Goal: Task Accomplishment & Management: Complete application form

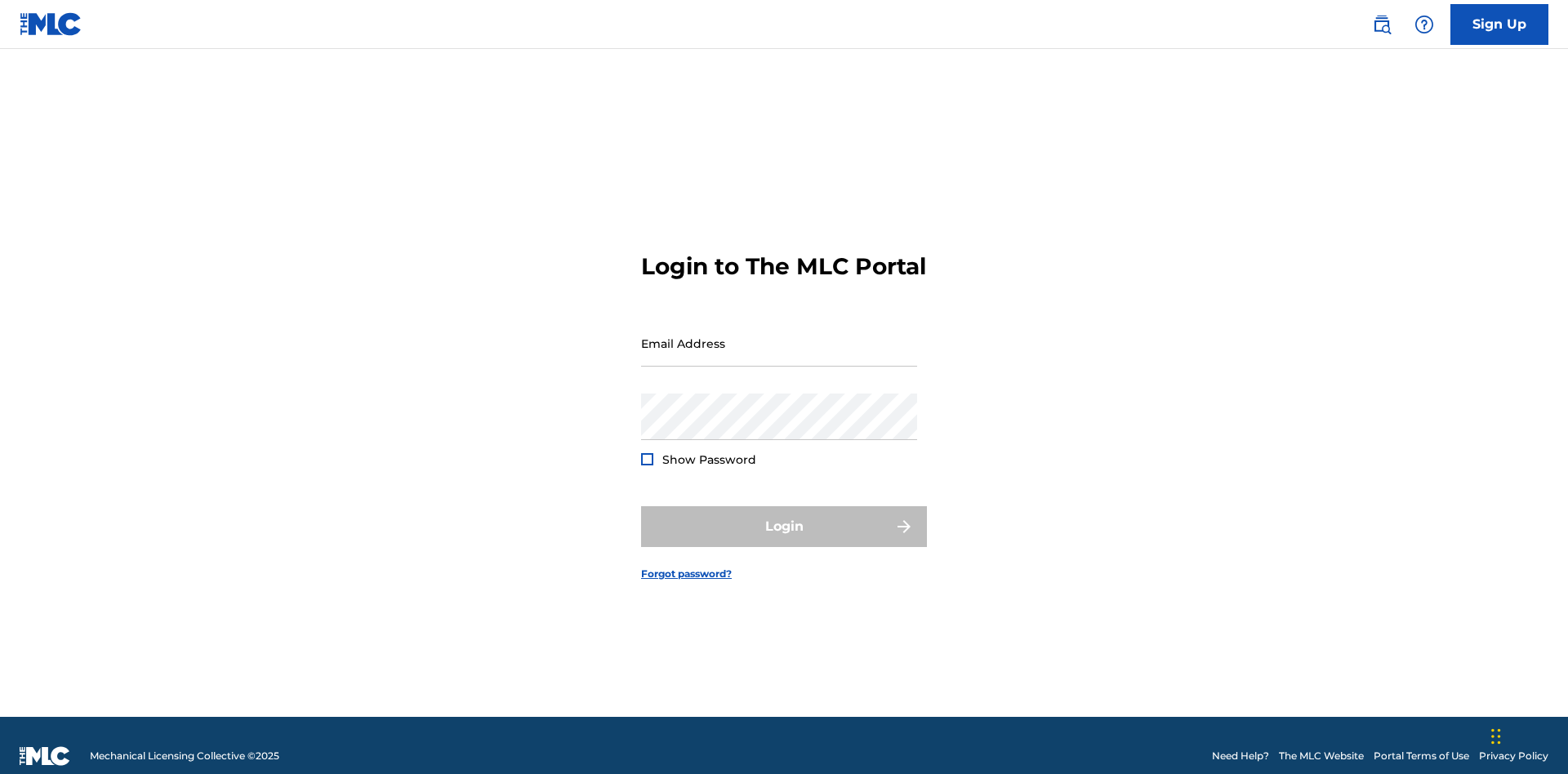
scroll to position [21, 0]
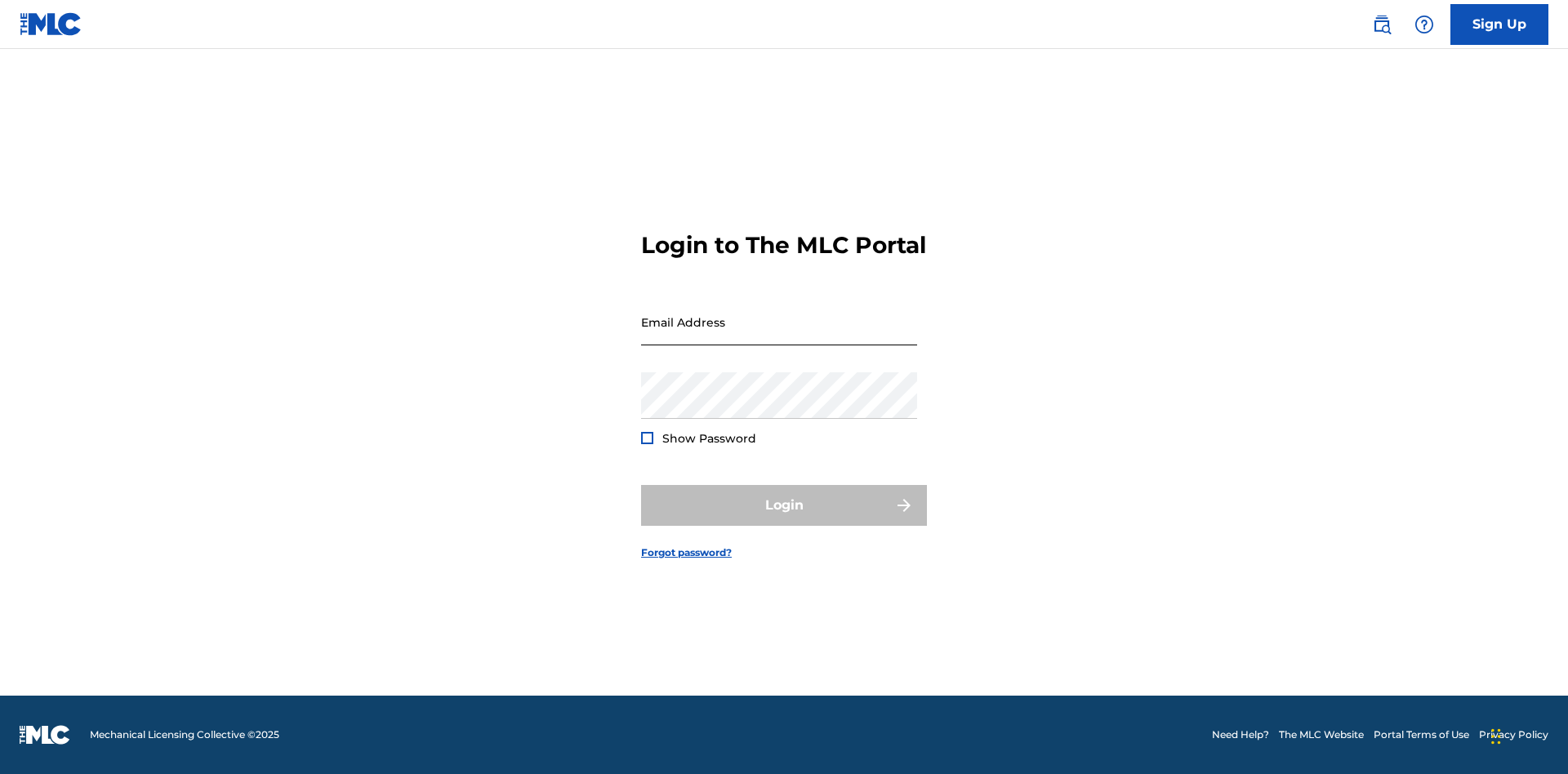
click at [779, 336] on input "Email Address" at bounding box center [779, 322] width 276 height 46
type input "Duke.McTesterson@gmail.com"
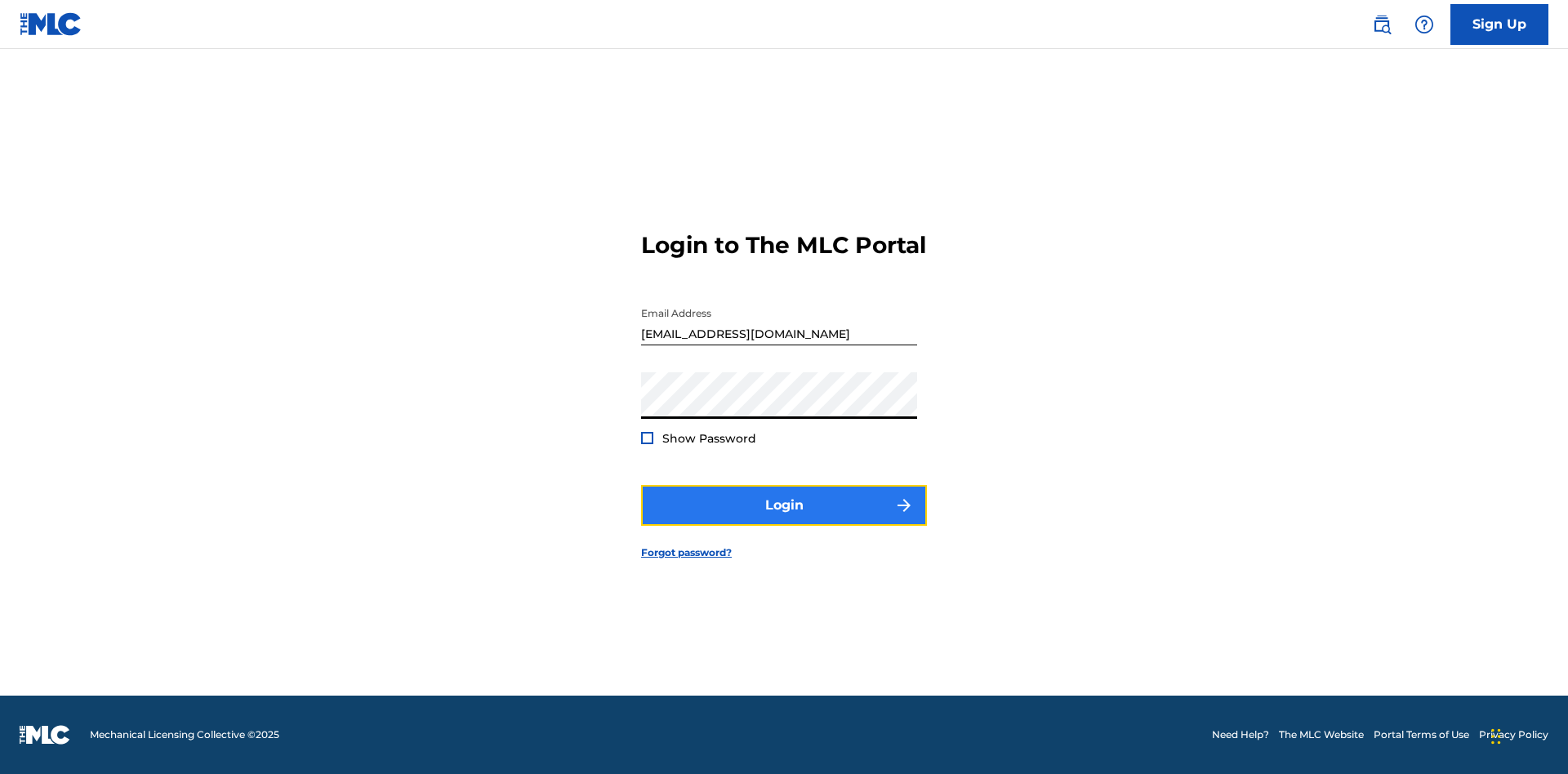
click at [784, 519] on button "Login" at bounding box center [784, 505] width 286 height 41
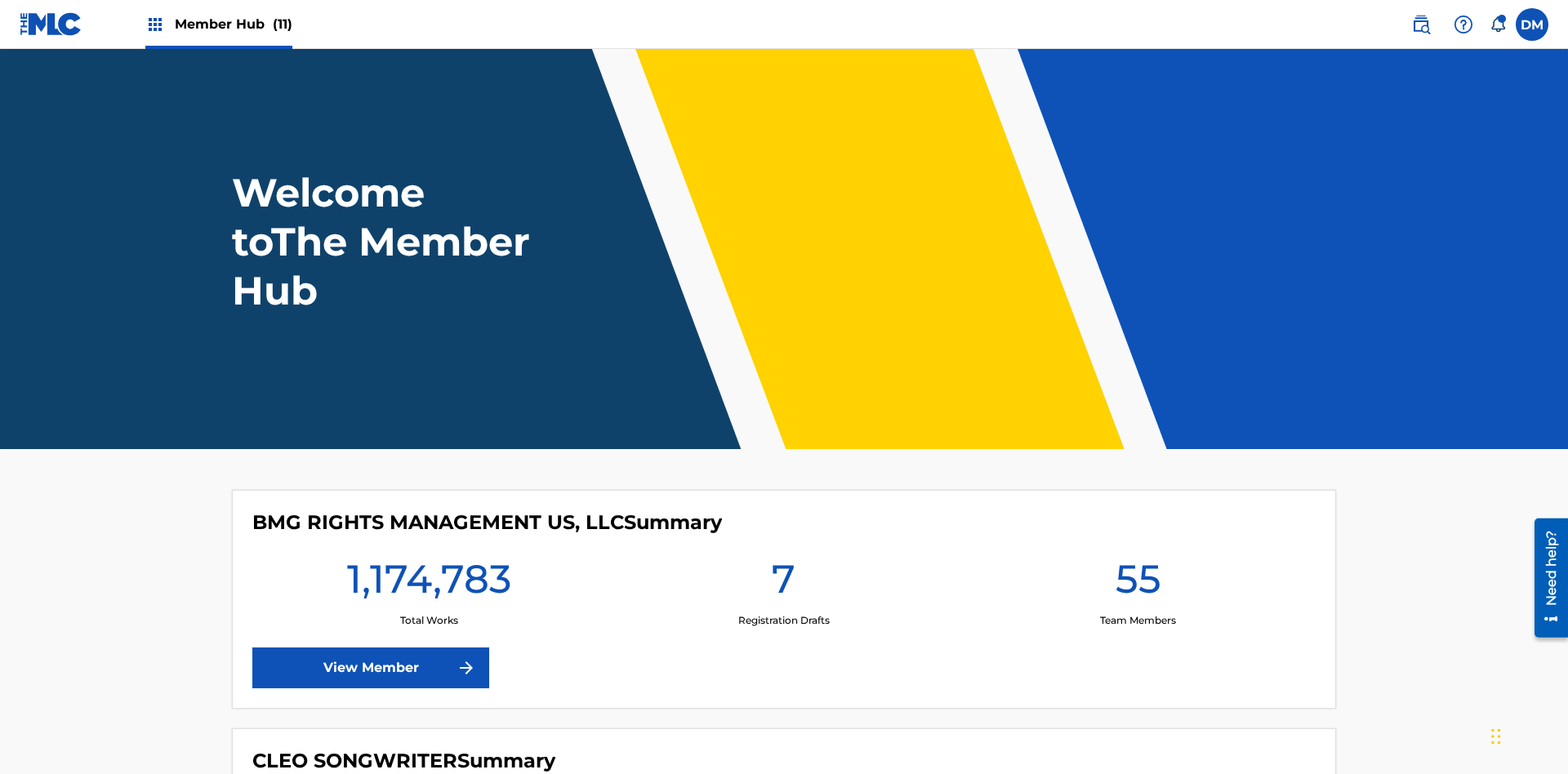
click at [233, 24] on span "Member Hub (11)" at bounding box center [233, 24] width 117 height 19
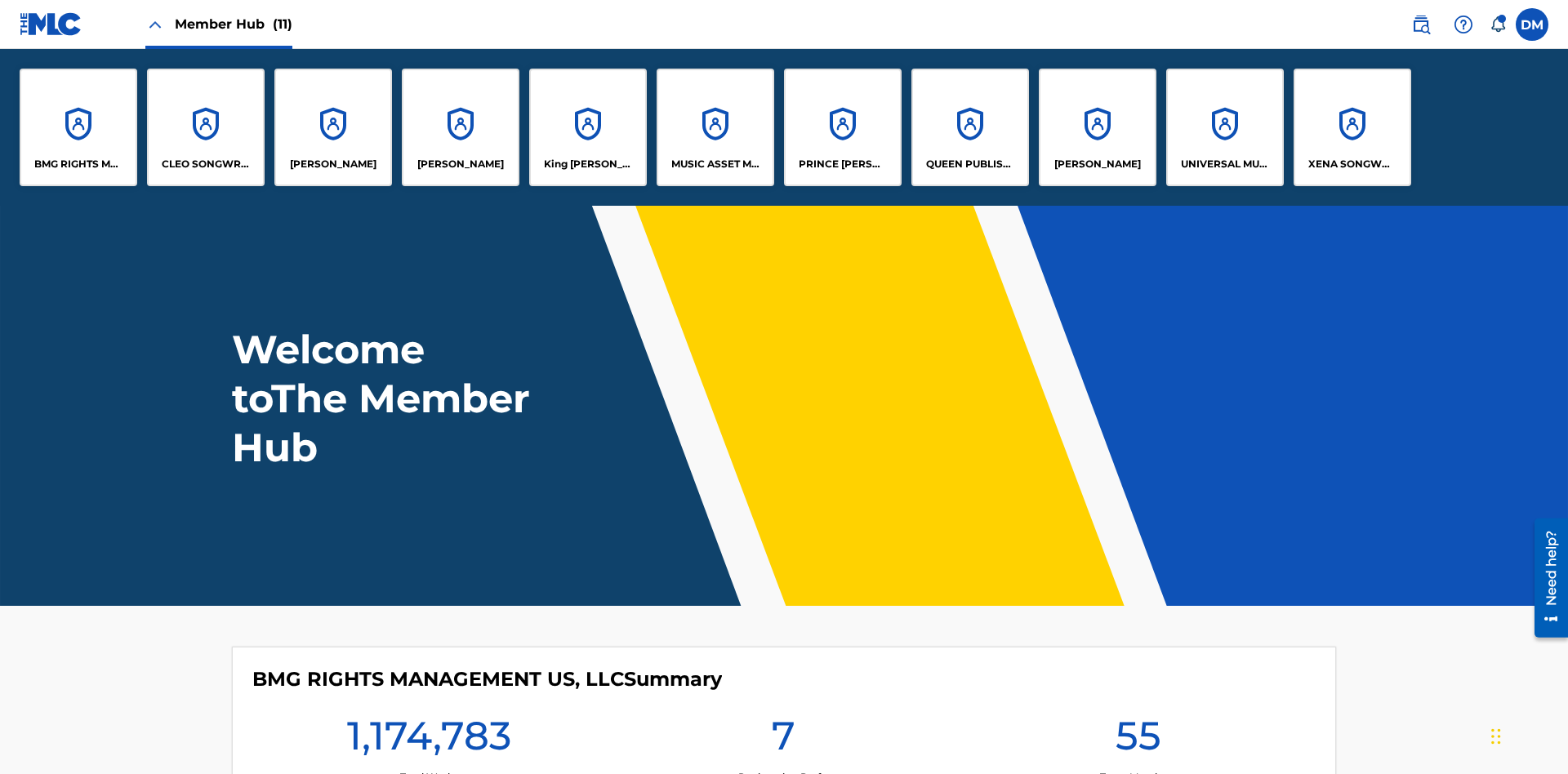
scroll to position [59, 0]
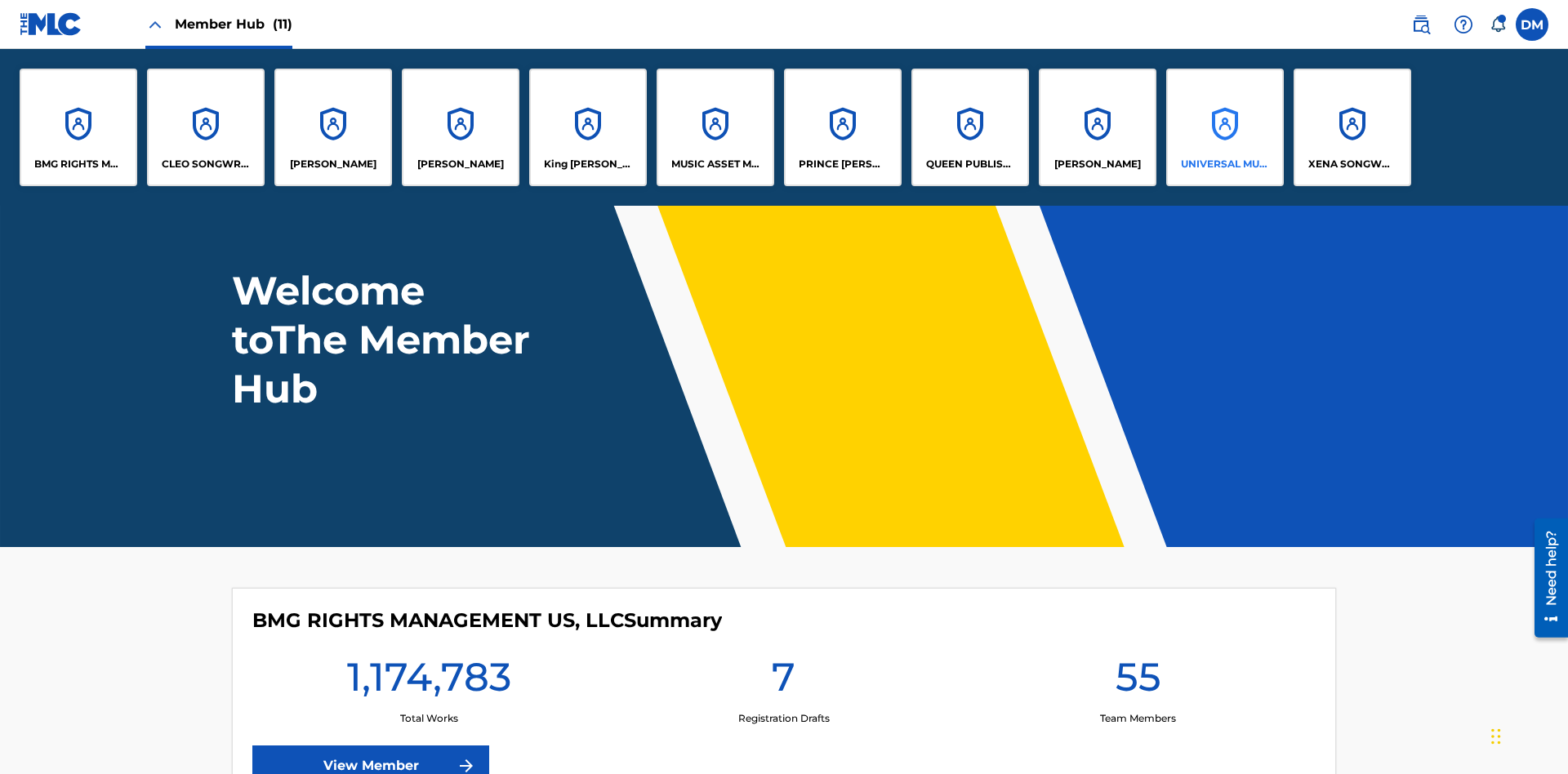
click at [1225, 164] on p "UNIVERSAL MUSIC PUB GROUP" at bounding box center [1226, 164] width 89 height 15
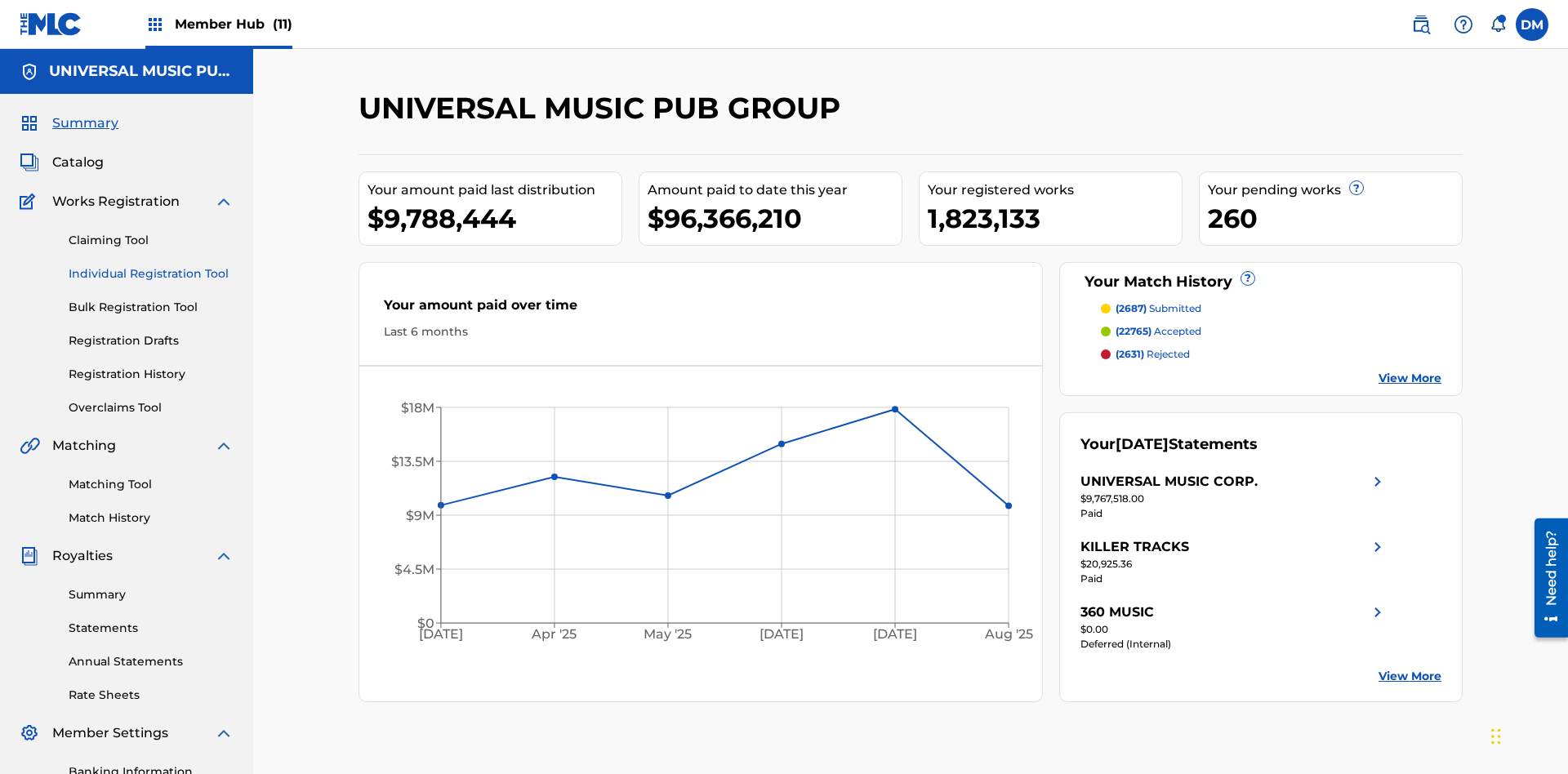
click at [151, 266] on link "Individual Registration Tool" at bounding box center [150, 274] width 165 height 17
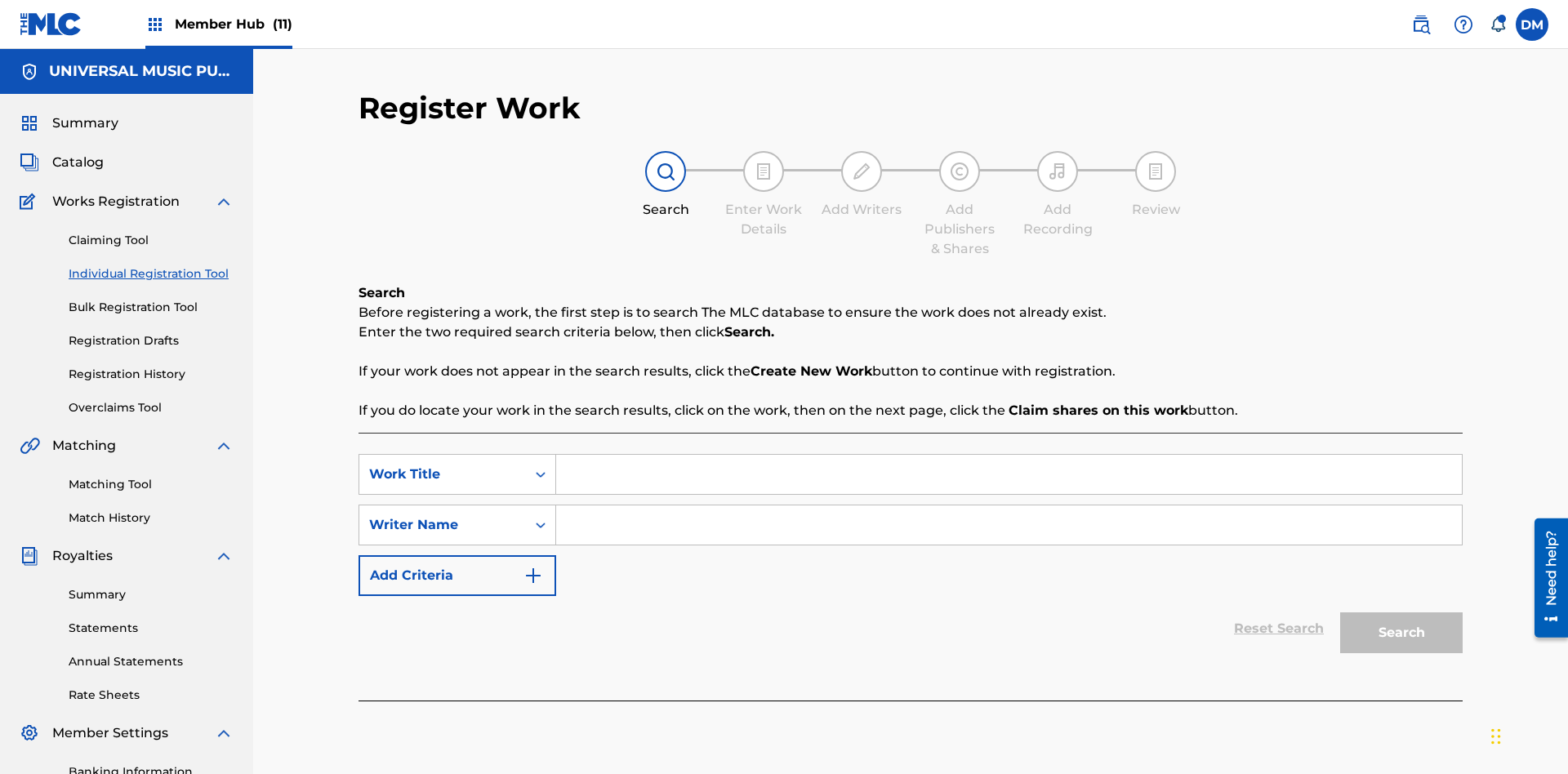
click at [1009, 455] on input "Search Form" at bounding box center [1008, 474] width 905 height 39
type input "Save At Writer-Add Writers Page Prior To Adding Writers"
click at [1009, 506] on input "Search Form" at bounding box center [1008, 525] width 905 height 39
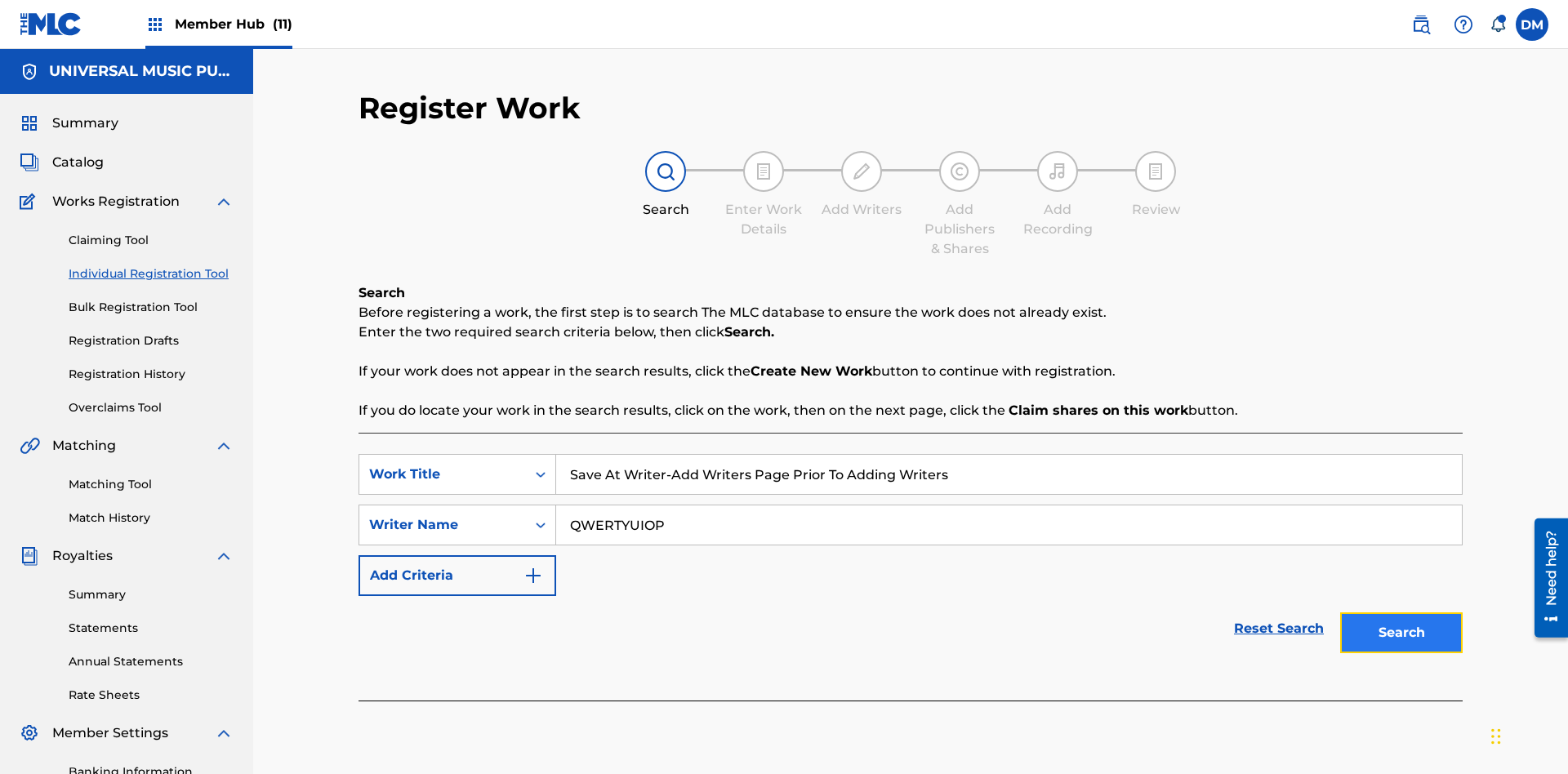
click at [1401, 612] on button "Search" at bounding box center [1401, 632] width 123 height 41
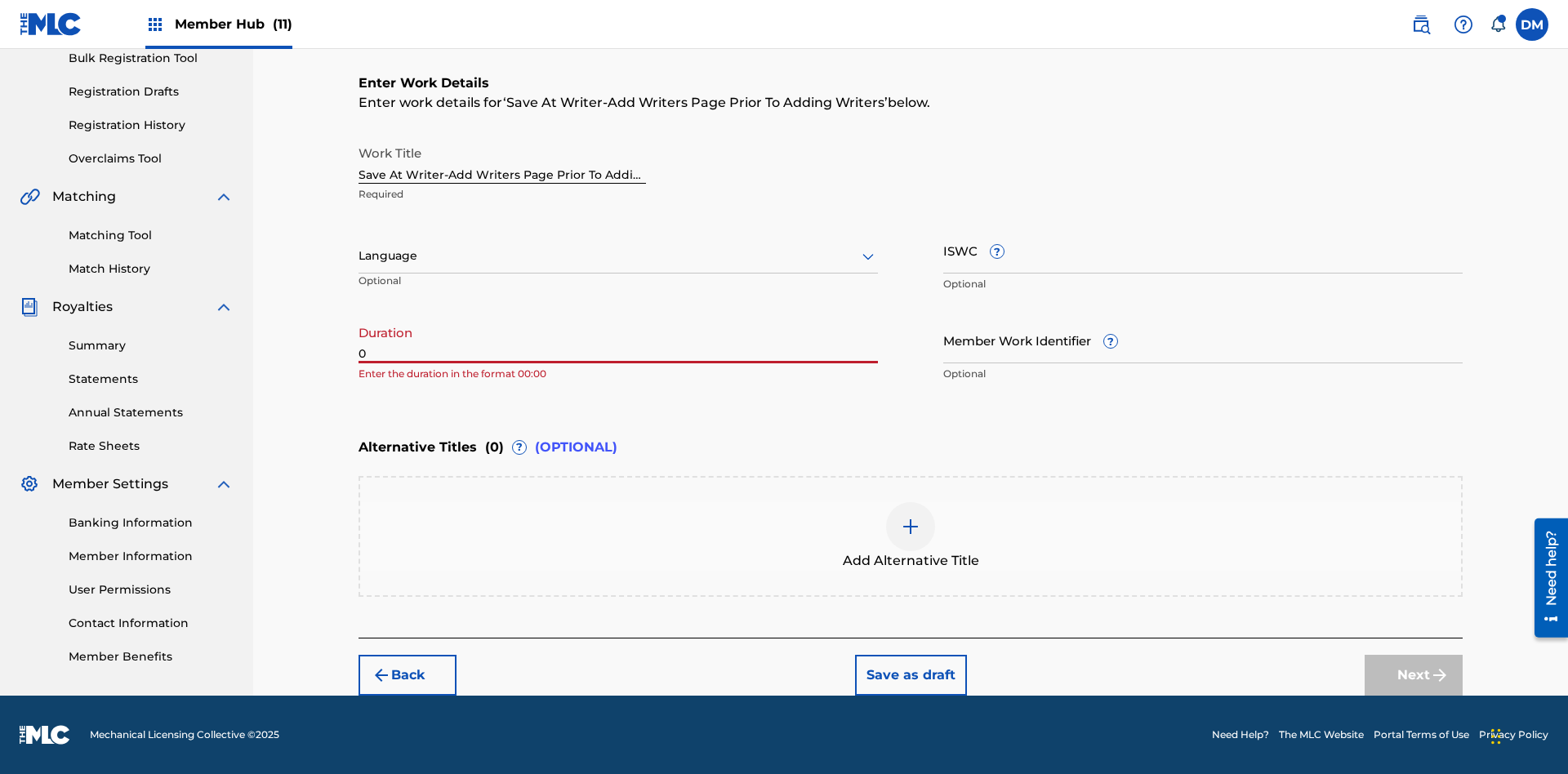
click at [619, 339] on input "0" at bounding box center [618, 339] width 520 height 46
type input "00:00"
click at [868, 256] on icon at bounding box center [868, 256] width 20 height 20
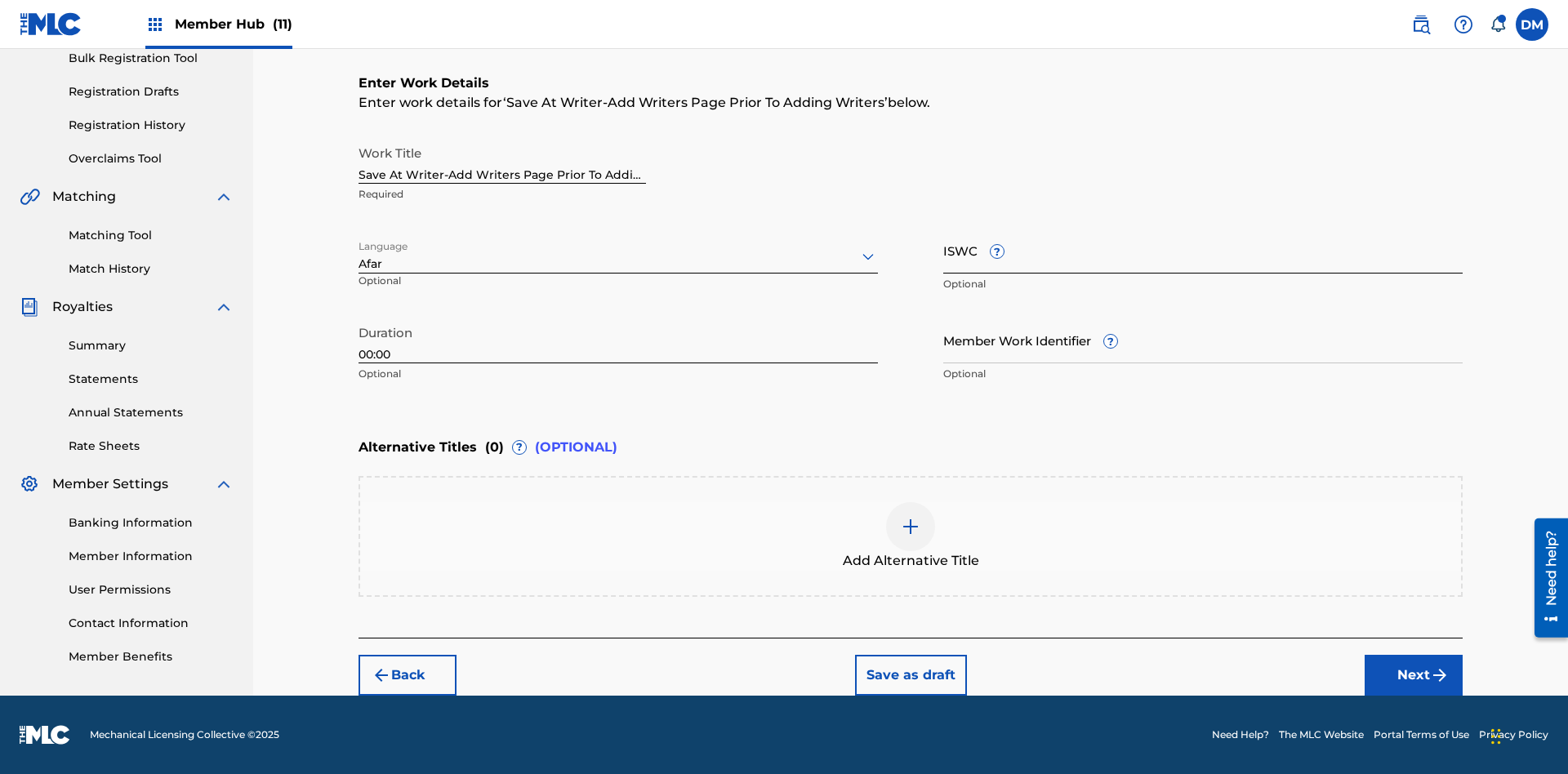
click at [1203, 339] on input "Member Work Identifier ?" at bounding box center [1203, 339] width 520 height 46
type input "2025.09.25.04"
click at [1203, 250] on input "ISWC ?" at bounding box center [1203, 250] width 520 height 46
type input "T-123.456.789-4"
click at [911, 536] on img at bounding box center [911, 527] width 20 height 20
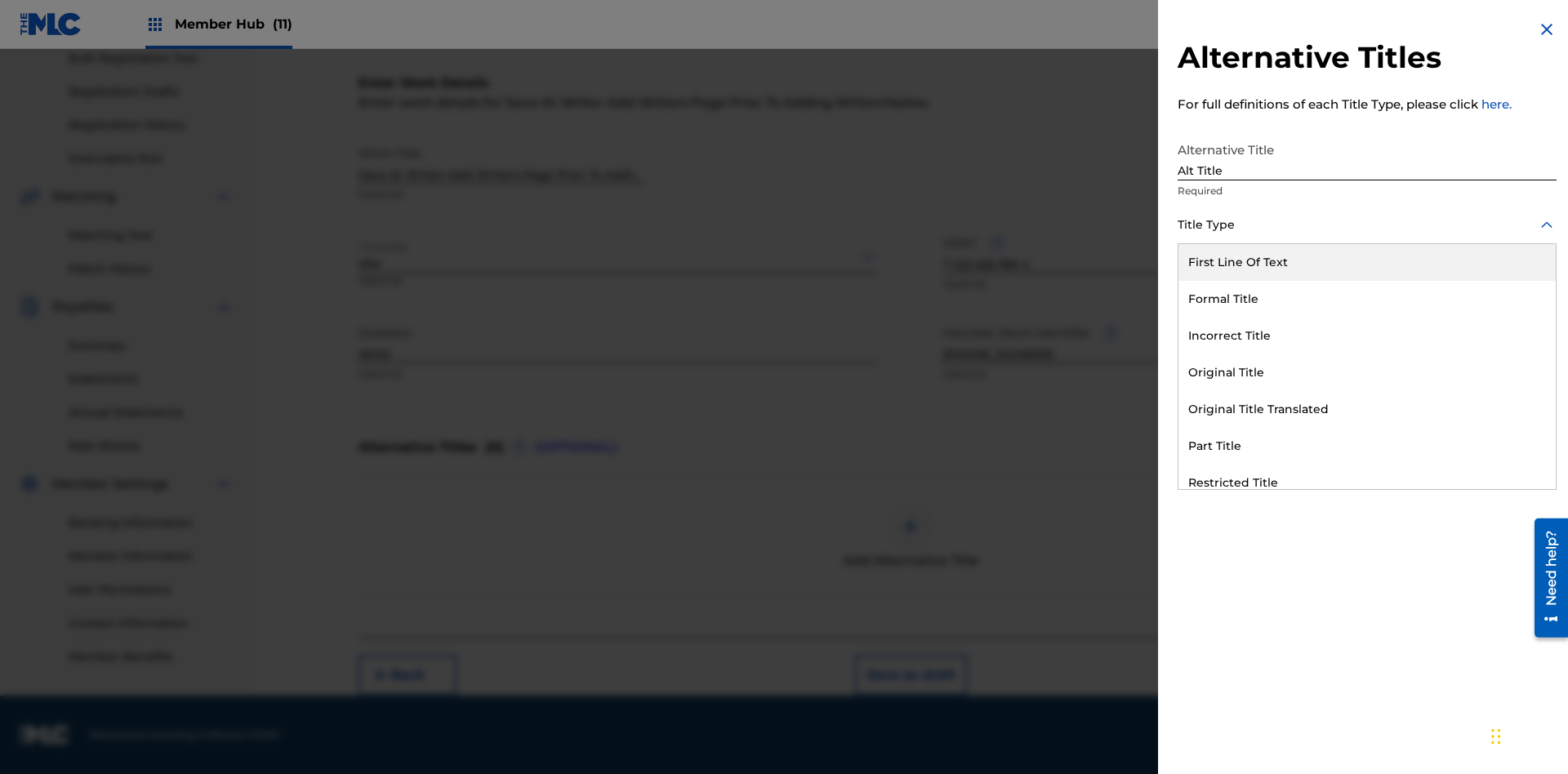
click at [1368, 372] on div "Original Title" at bounding box center [1367, 373] width 378 height 36
click at [1368, 298] on div at bounding box center [1367, 298] width 379 height 20
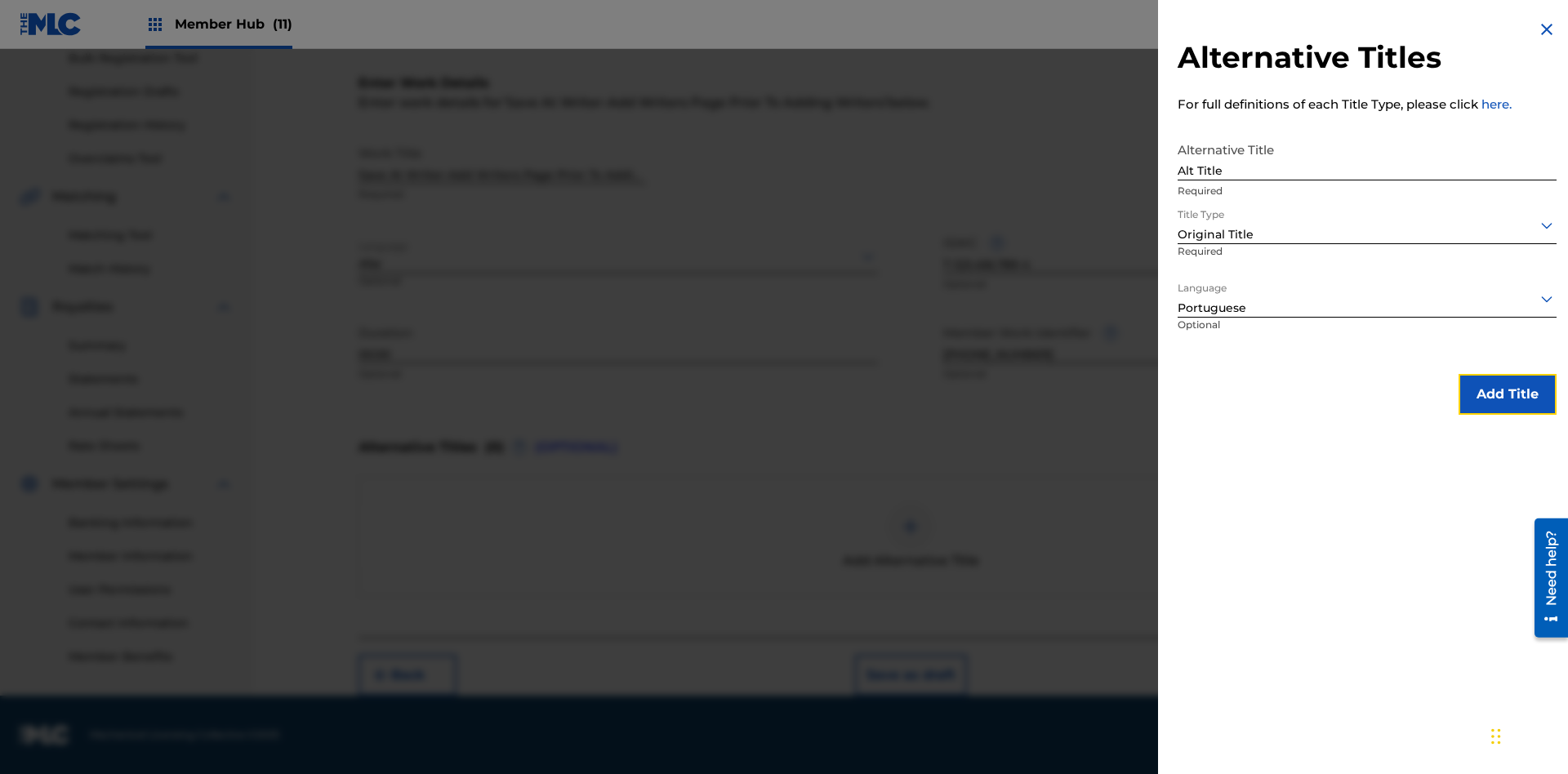
click at [1508, 394] on button "Add Title" at bounding box center [1508, 394] width 98 height 41
click at [1414, 675] on button "Next" at bounding box center [1414, 675] width 98 height 41
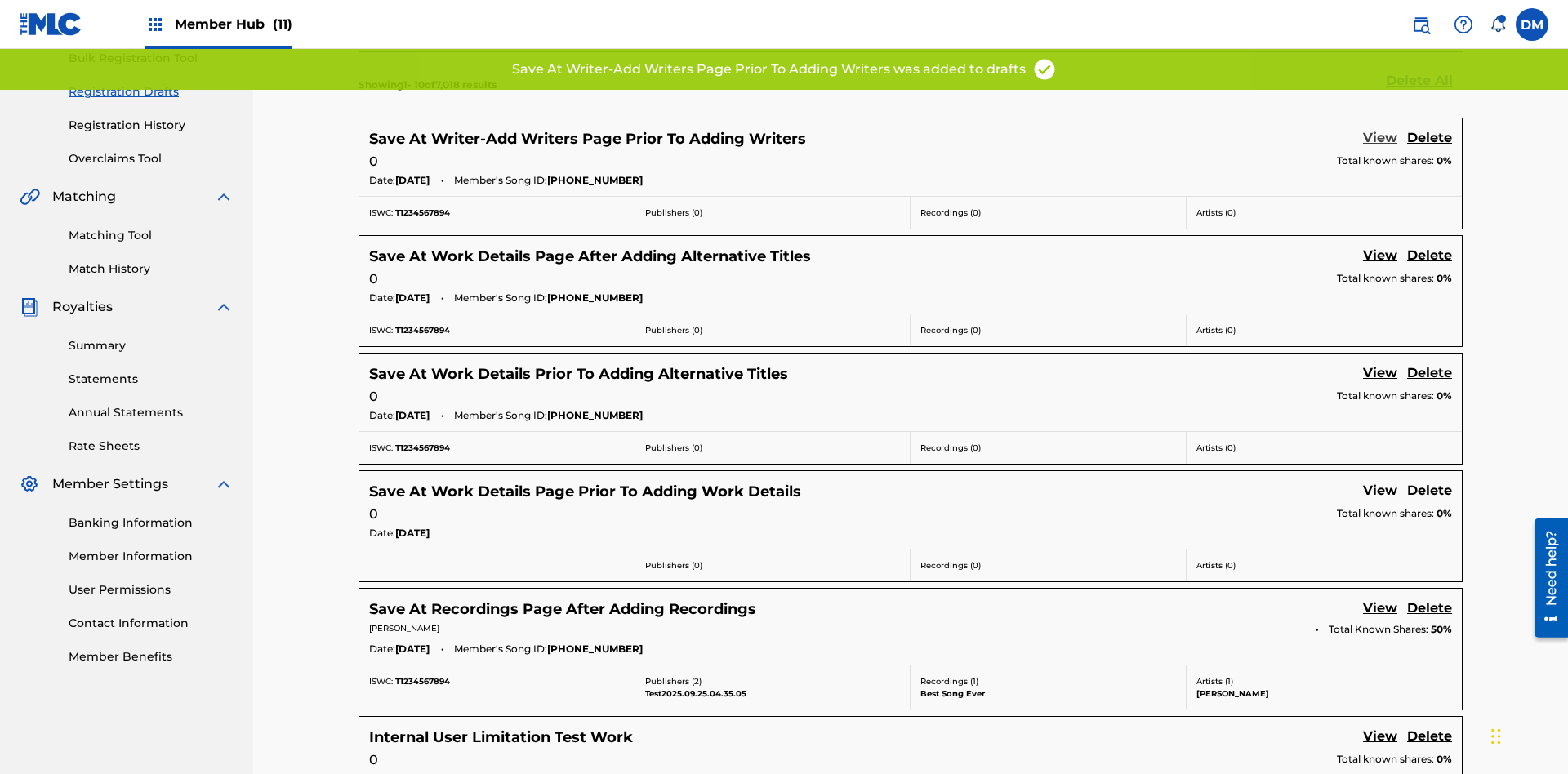
click at [1381, 128] on link "View" at bounding box center [1381, 139] width 35 height 22
